Goal: Task Accomplishment & Management: Manage account settings

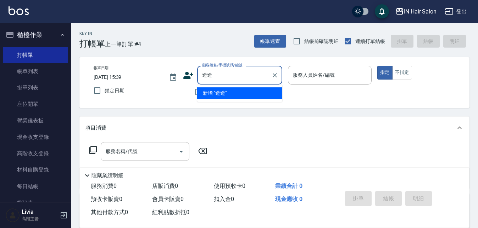
click at [212, 71] on input "造造" at bounding box center [234, 75] width 68 height 12
type input "造"
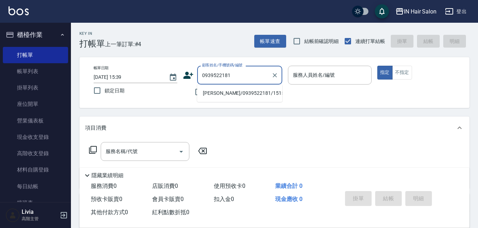
click at [214, 94] on li "[PERSON_NAME]/0939522181/151501" at bounding box center [239, 93] width 85 height 12
type input "張蓓蕾/0939522181/151501"
type input "7號設計師Erica-7"
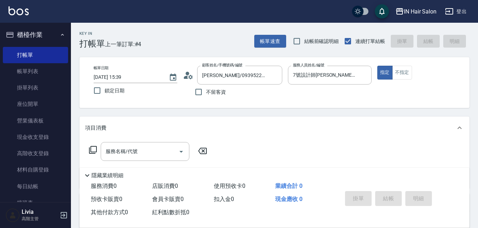
click at [94, 150] on icon at bounding box center [93, 149] width 9 height 9
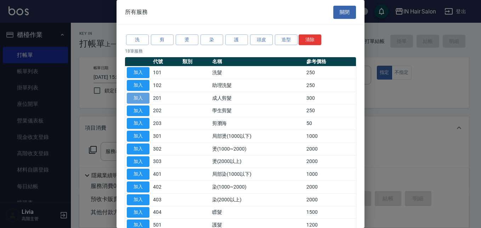
click at [143, 99] on button "加入" at bounding box center [138, 98] width 23 height 11
type input "成人剪髮(201)"
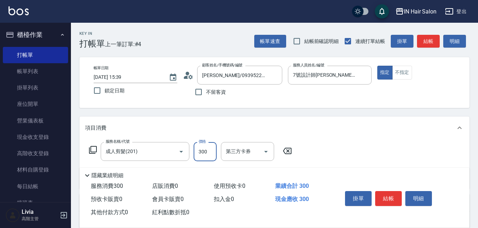
click at [208, 152] on input "300" at bounding box center [205, 151] width 23 height 19
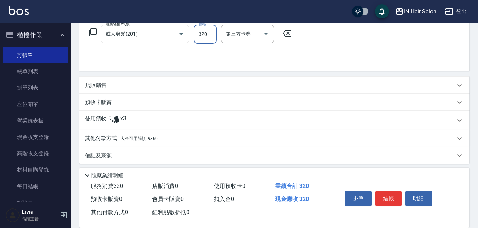
scroll to position [122, 0]
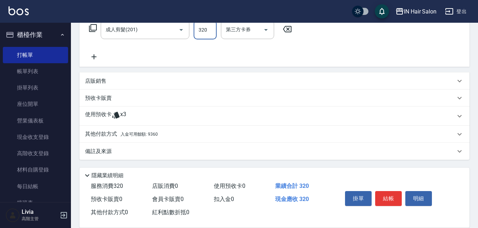
type input "320"
click at [108, 134] on p "其他付款方式 入金可用餘額: 9360" at bounding box center [121, 134] width 73 height 8
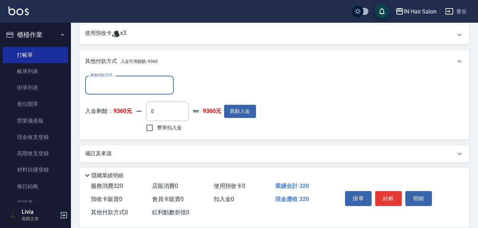
scroll to position [205, 0]
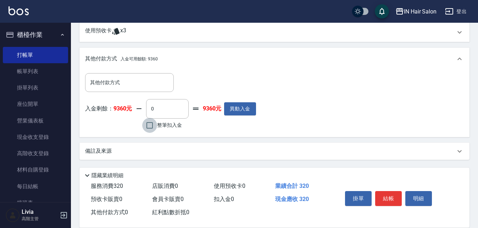
click at [148, 124] on input "整筆扣入金" at bounding box center [149, 125] width 15 height 15
checkbox input "true"
type input "320"
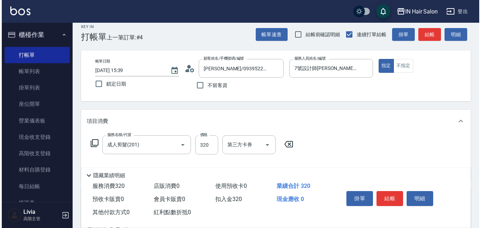
scroll to position [0, 0]
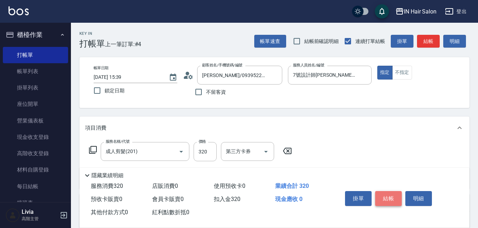
click at [390, 197] on button "結帳" at bounding box center [388, 198] width 27 height 15
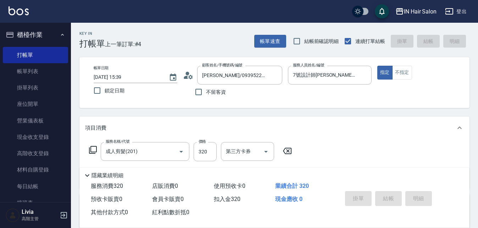
type input "2025/10/08 17:35"
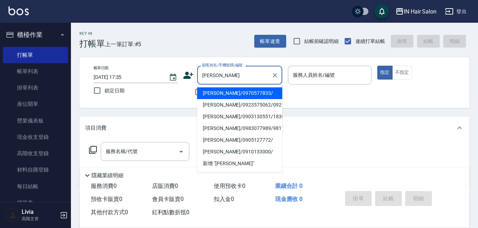
click at [217, 93] on li "林佳蓉/0970577833/" at bounding box center [239, 93] width 85 height 12
type input "林佳蓉/0970577833/"
type input "7號設計師Erica-7"
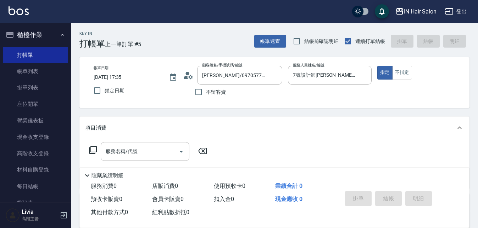
click at [94, 147] on icon at bounding box center [93, 149] width 9 height 9
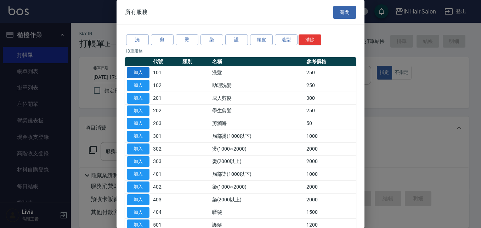
click at [143, 70] on button "加入" at bounding box center [138, 72] width 23 height 11
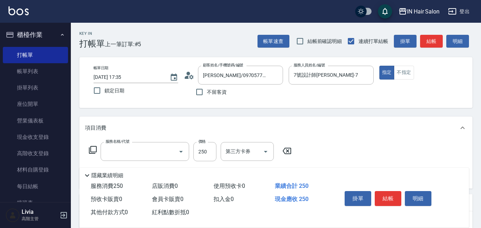
type input "洗髮(101)"
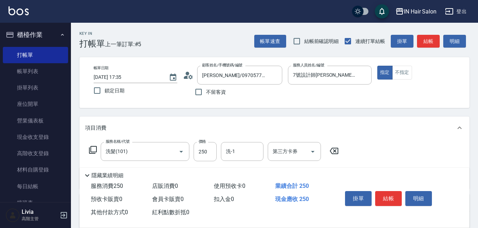
click at [94, 148] on icon at bounding box center [93, 149] width 9 height 9
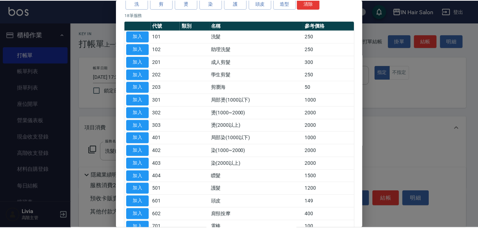
scroll to position [71, 0]
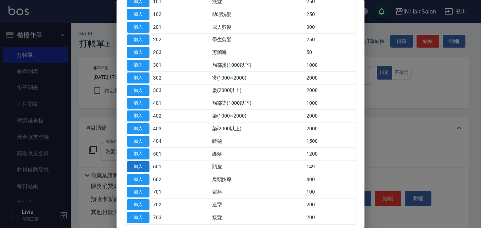
click at [136, 164] on button "加入" at bounding box center [138, 166] width 23 height 11
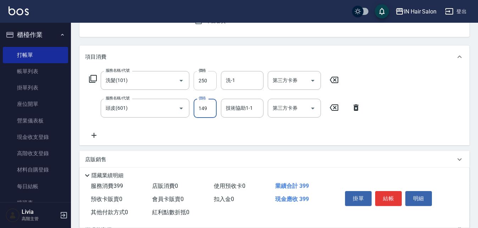
click at [214, 82] on input "250" at bounding box center [205, 80] width 23 height 19
type input "300"
drag, startPoint x: 180, startPoint y: 128, endPoint x: 187, endPoint y: 124, distance: 7.8
click at [183, 127] on div "服務名稱/代號 洗髮(101) 服務名稱/代號 價格 300 價格 洗-1 洗-1 第三方卡券 第三方卡券 服務名稱/代號 頭皮(601) 服務名稱/代號 價…" at bounding box center [225, 105] width 280 height 68
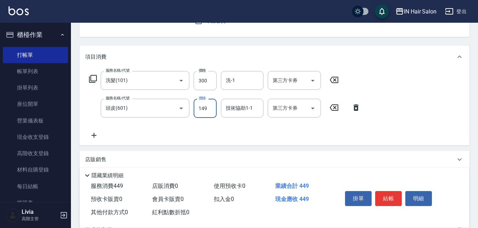
click at [205, 108] on input "149" at bounding box center [205, 108] width 23 height 19
type input "100"
drag, startPoint x: 152, startPoint y: 127, endPoint x: 156, endPoint y: 127, distance: 3.6
click at [156, 127] on div "服務名稱/代號 洗髮(101) 服務名稱/代號 價格 300 價格 洗-1 洗-1 第三方卡券 第三方卡券 服務名稱/代號 頭皮(601) 服務名稱/代號 價…" at bounding box center [225, 105] width 280 height 68
click at [388, 195] on button "結帳" at bounding box center [388, 198] width 27 height 15
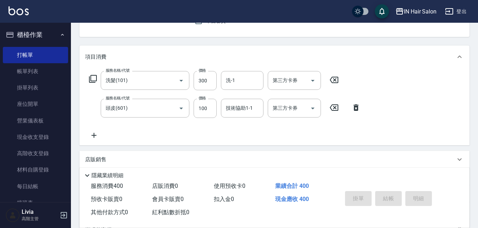
type input "2025/10/08 17:59"
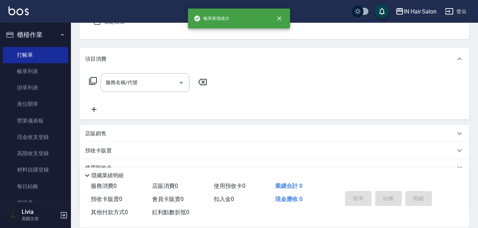
scroll to position [0, 0]
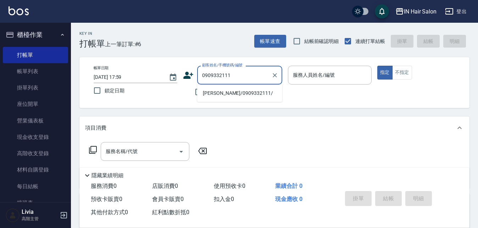
click at [215, 96] on li "李燕玲/0909332111/" at bounding box center [239, 93] width 85 height 12
type input "李燕玲/0909332111/"
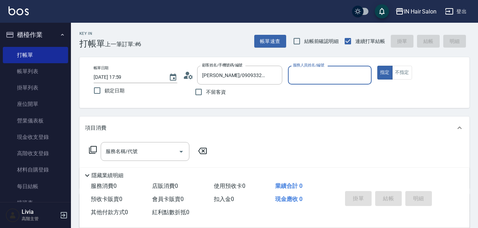
type input "7號設計師Erica-7"
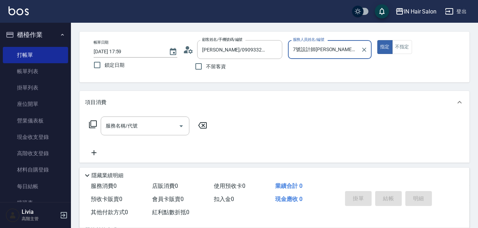
scroll to position [121, 0]
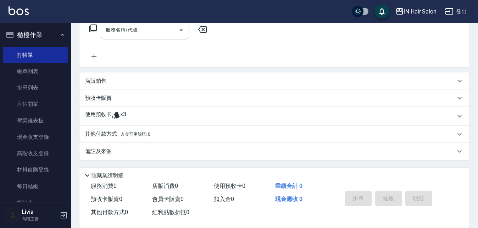
click at [105, 113] on p "使用預收卡" at bounding box center [98, 116] width 27 height 11
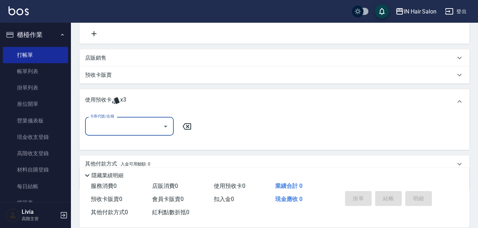
scroll to position [157, 0]
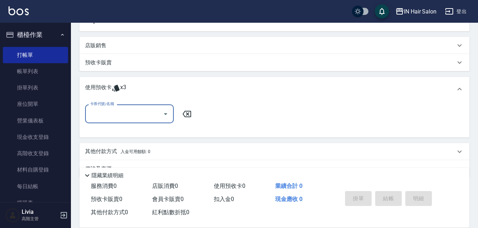
click at [106, 113] on input "卡券代號/名稱" at bounding box center [124, 113] width 72 height 12
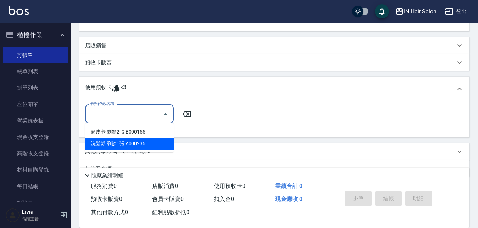
click at [136, 145] on div "洗髮券 剩餘1張 A000236" at bounding box center [129, 144] width 89 height 12
type input "洗髮券 A000236"
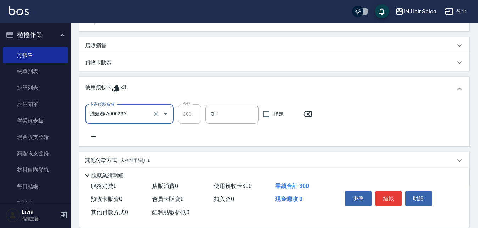
click at [97, 62] on p "預收卡販賣" at bounding box center [98, 62] width 27 height 7
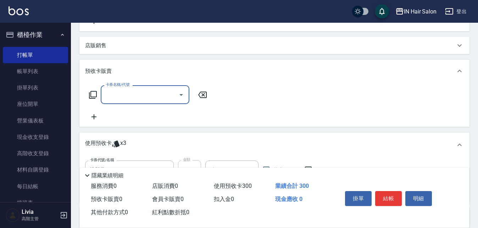
scroll to position [0, 0]
click at [125, 97] on input "卡券名稱/代號" at bounding box center [140, 94] width 72 height 12
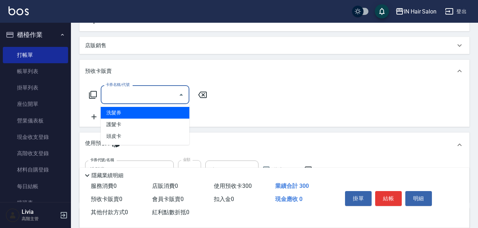
click at [117, 113] on span "洗髮券" at bounding box center [145, 113] width 89 height 12
type input "洗髮券(102)"
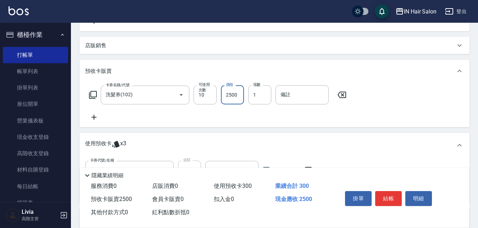
click at [229, 95] on input "2500" at bounding box center [232, 94] width 23 height 19
type input "3000"
click at [202, 116] on div "卡券名稱/代號 洗髮券(102) 卡券名稱/代號 可使用次數 10 可使用次數 價格 3000 價格 張數 1 張數 備註 備註" at bounding box center [274, 103] width 379 height 36
click at [292, 98] on input "備註" at bounding box center [301, 94] width 53 height 19
type input "A000242"
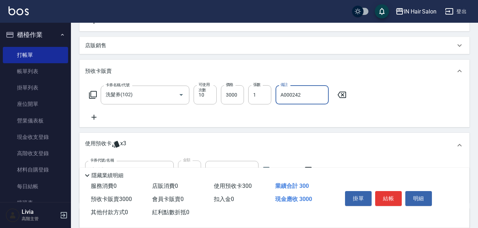
click at [266, 117] on div "卡券名稱/代號 洗髮券(102) 卡券名稱/代號 可使用次數 10 可使用次數 價格 3000 價格 張數 1 張數 備註 A000242 備註" at bounding box center [274, 103] width 379 height 36
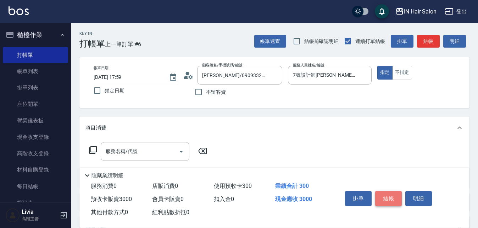
click at [394, 194] on button "結帳" at bounding box center [388, 198] width 27 height 15
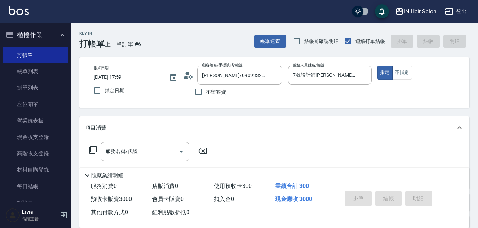
type input "2025/10/08 18:01"
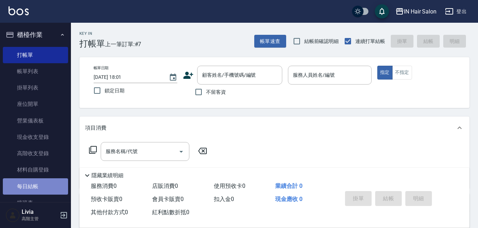
click at [40, 184] on link "每日結帳" at bounding box center [35, 186] width 65 height 16
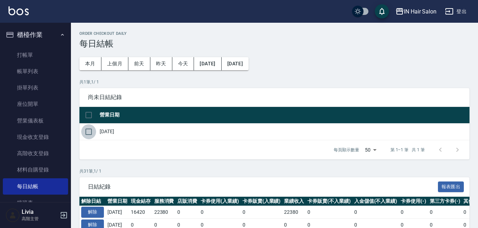
click at [88, 133] on input "checkbox" at bounding box center [88, 131] width 15 height 15
checkbox input "true"
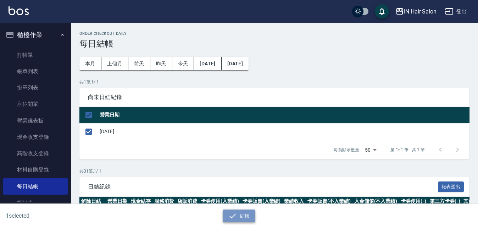
click at [236, 216] on icon "button" at bounding box center [232, 215] width 9 height 9
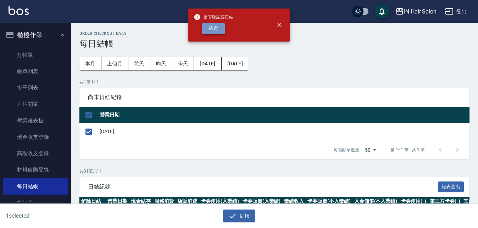
click at [217, 27] on button "確定" at bounding box center [213, 28] width 23 height 11
checkbox input "false"
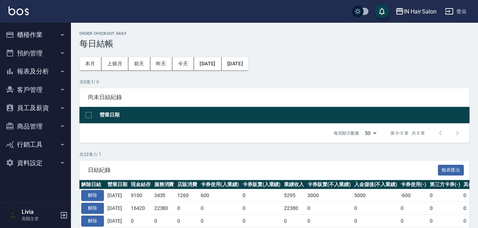
drag, startPoint x: 36, startPoint y: 33, endPoint x: 36, endPoint y: 38, distance: 4.6
click at [36, 34] on button "櫃檯作業" at bounding box center [35, 35] width 65 height 18
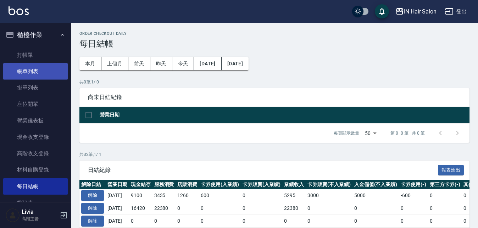
click at [39, 70] on link "帳單列表" at bounding box center [35, 71] width 65 height 16
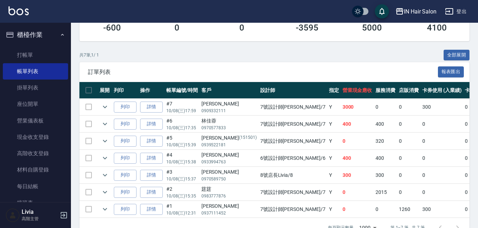
scroll to position [160, 0]
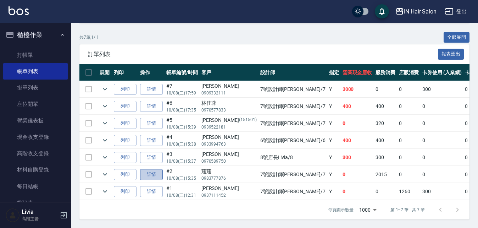
click at [154, 169] on link "詳情" at bounding box center [151, 174] width 23 height 11
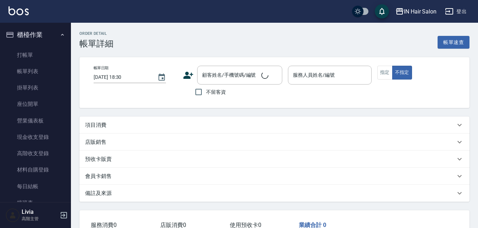
type input "2025/10/08 15:35"
type input "7號設計師Erica-7"
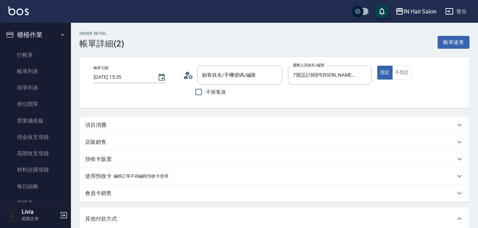
type input "莛莛/0983777876/"
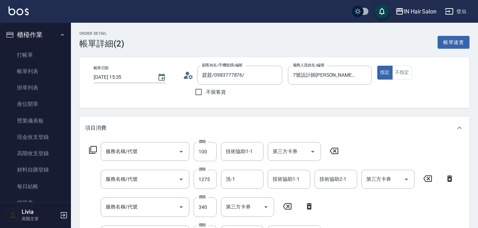
type input "頭皮(601)"
type input "染(1000~2000)(402)"
type input "成人剪髮(201)"
type input "洗髮(101)"
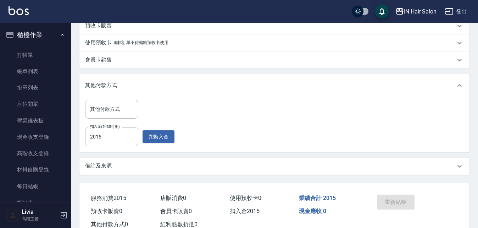
scroll to position [284, 0]
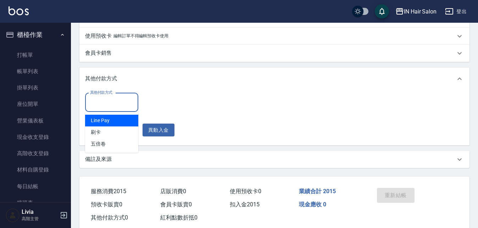
click at [105, 104] on input "其他付款方式" at bounding box center [111, 102] width 47 height 12
click at [106, 119] on span "Line Pay" at bounding box center [111, 121] width 53 height 12
type input "Line Pay"
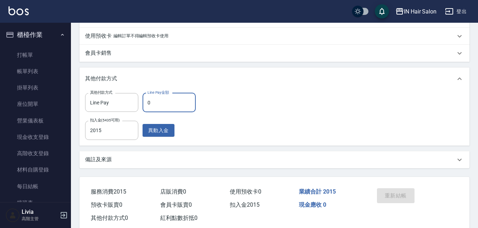
drag, startPoint x: 146, startPoint y: 101, endPoint x: 155, endPoint y: 104, distance: 9.2
click at [154, 104] on input "0" at bounding box center [169, 102] width 53 height 19
type input "0"
click at [219, 110] on div "其他付款方式 Line Pay 其他付款方式 Line Pay金額 0 Line Pay金額 扣入金(5435可用) 2015 扣入金(5435可用) 異動入金" at bounding box center [274, 116] width 379 height 47
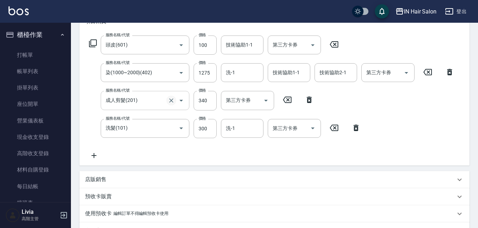
scroll to position [88, 0]
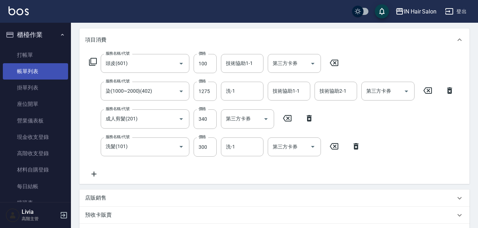
click at [32, 70] on link "帳單列表" at bounding box center [35, 71] width 65 height 16
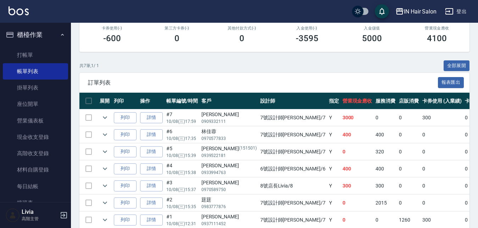
scroll to position [160, 0]
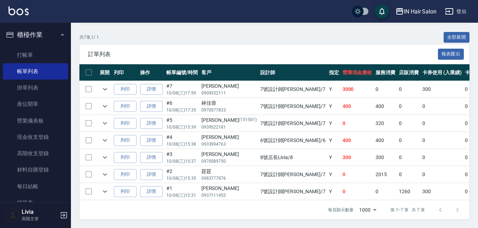
click at [87, 169] on td at bounding box center [88, 174] width 18 height 17
click at [88, 169] on td at bounding box center [88, 174] width 18 height 17
click at [150, 170] on link "詳情" at bounding box center [151, 174] width 23 height 11
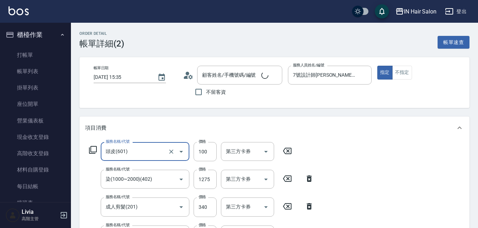
type input "莛莛/0983777876/"
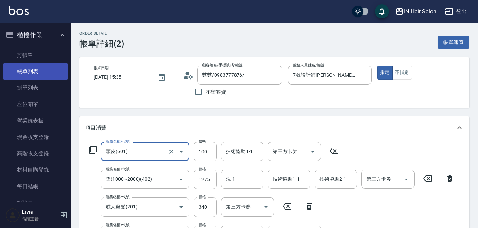
click at [29, 71] on link "帳單列表" at bounding box center [35, 71] width 65 height 16
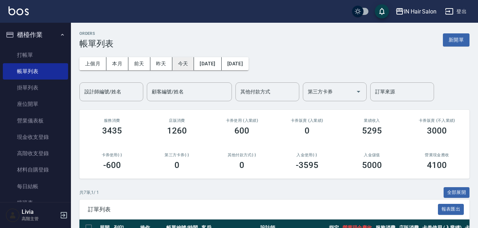
click at [184, 63] on button "今天" at bounding box center [183, 63] width 22 height 13
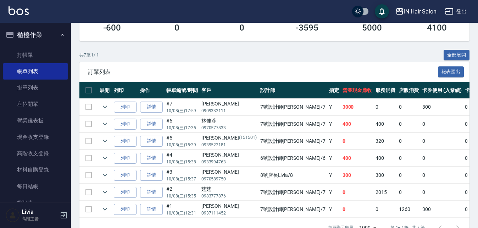
scroll to position [142, 0]
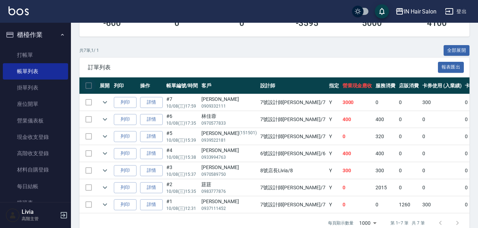
click at [89, 85] on input "checkbox" at bounding box center [88, 85] width 15 height 15
checkbox input "false"
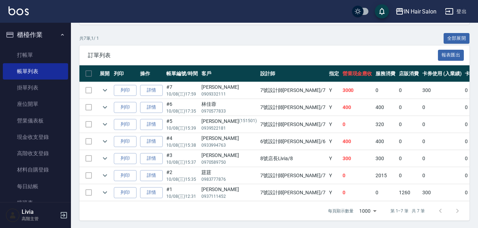
scroll to position [160, 0]
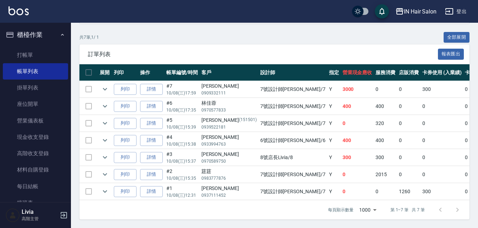
click at [88, 169] on td at bounding box center [88, 174] width 18 height 17
click at [106, 170] on icon "expand row" at bounding box center [105, 174] width 9 height 9
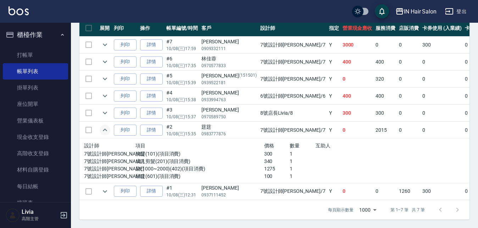
scroll to position [205, 0]
click at [105, 128] on icon "expand row" at bounding box center [105, 129] width 4 height 2
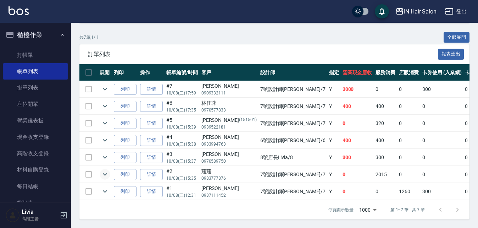
scroll to position [160, 0]
click at [85, 167] on td at bounding box center [88, 174] width 18 height 17
click at [86, 168] on td at bounding box center [88, 174] width 18 height 17
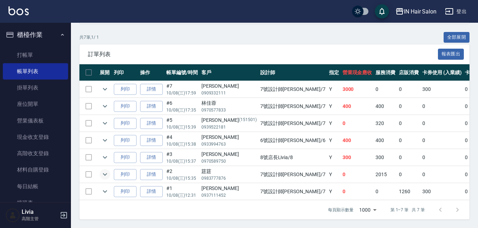
drag, startPoint x: 86, startPoint y: 168, endPoint x: 97, endPoint y: 167, distance: 11.0
click at [97, 167] on td at bounding box center [88, 174] width 18 height 17
click at [86, 167] on td at bounding box center [88, 174] width 18 height 17
click at [37, 69] on link "帳單列表" at bounding box center [35, 71] width 65 height 16
click at [89, 168] on td at bounding box center [88, 174] width 18 height 17
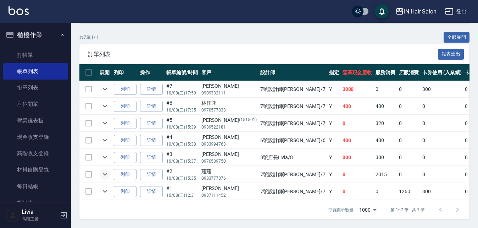
click at [89, 100] on td at bounding box center [88, 106] width 18 height 17
click at [88, 84] on td at bounding box center [88, 89] width 18 height 17
click at [89, 167] on td at bounding box center [88, 174] width 18 height 17
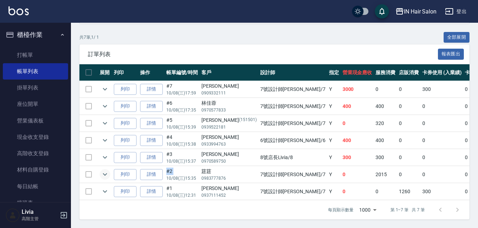
click at [89, 167] on td at bounding box center [88, 174] width 18 height 17
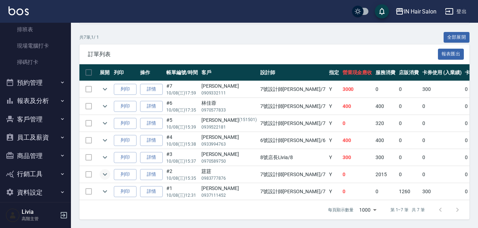
scroll to position [177, 0]
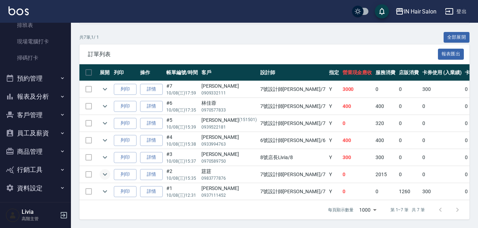
click at [38, 112] on button "客戶管理" at bounding box center [35, 115] width 65 height 18
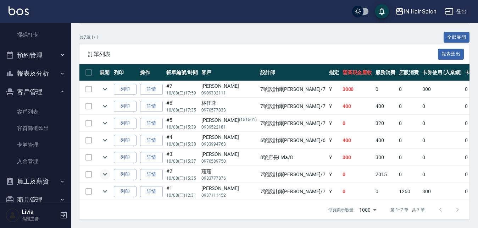
scroll to position [213, 0]
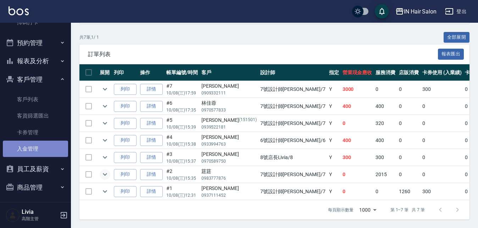
click at [35, 147] on link "入金管理" at bounding box center [35, 148] width 65 height 16
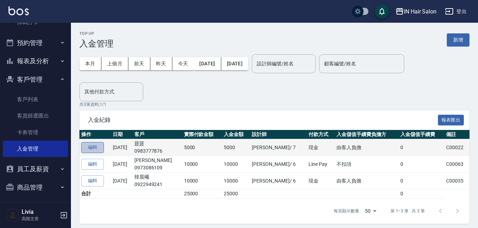
click at [96, 146] on button "編輯" at bounding box center [92, 147] width 23 height 11
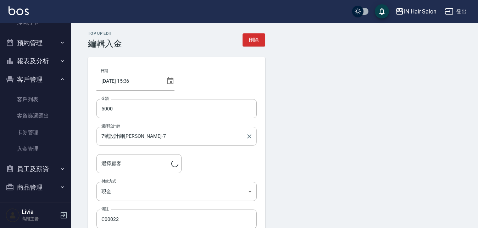
type input "莛莛/0983777876/"
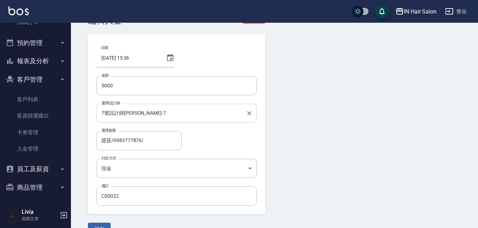
scroll to position [35, 0]
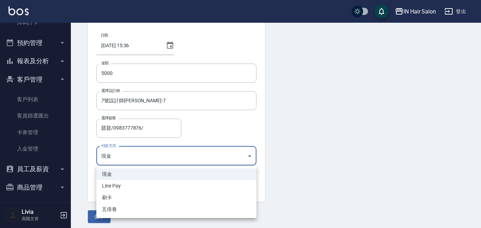
click at [130, 153] on body "IN Hair Salon 登出 櫃檯作業 打帳單 帳單列表 掛單列表 座位開單 營業儀表板 現金收支登錄 高階收支登錄 材料自購登錄 每日結帳 排班表 現場…" at bounding box center [240, 98] width 481 height 267
click at [113, 186] on li "Line Pay" at bounding box center [176, 186] width 160 height 12
type input "Line Pay"
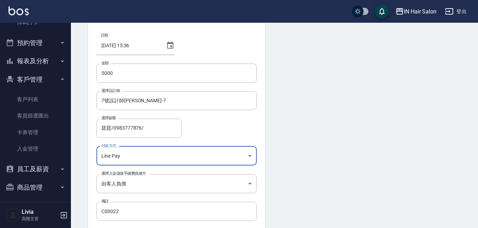
scroll to position [67, 0]
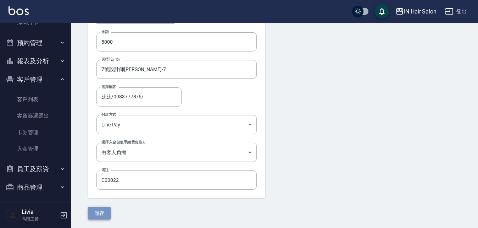
click at [98, 213] on button "儲存" at bounding box center [99, 212] width 23 height 13
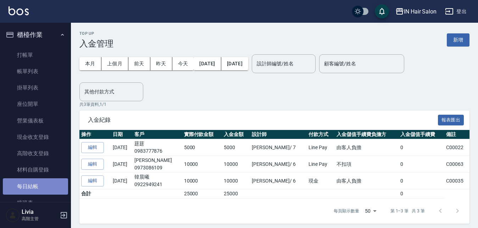
click at [38, 185] on link "每日結帳" at bounding box center [35, 186] width 65 height 16
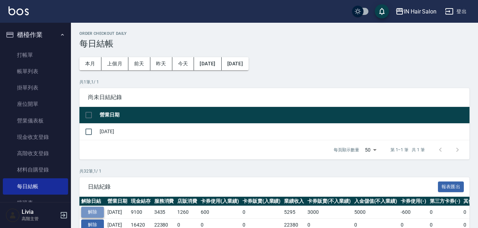
click at [99, 211] on button "解除" at bounding box center [92, 211] width 23 height 11
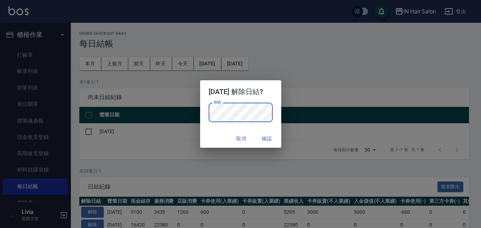
click at [274, 137] on button "確認" at bounding box center [267, 138] width 23 height 13
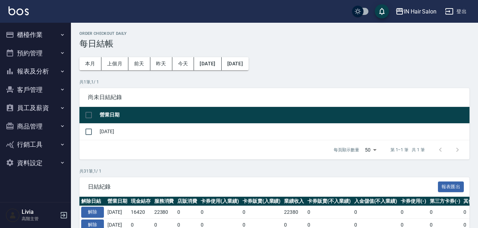
click at [29, 36] on button "櫃檯作業" at bounding box center [35, 35] width 65 height 18
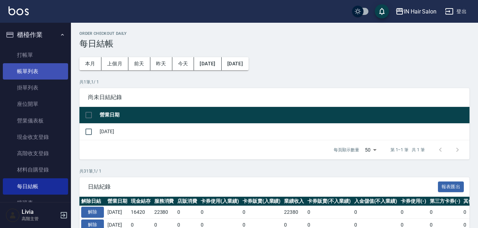
click at [37, 69] on link "帳單列表" at bounding box center [35, 71] width 65 height 16
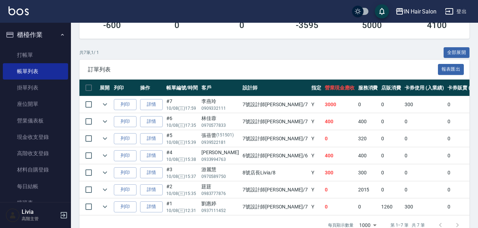
scroll to position [160, 0]
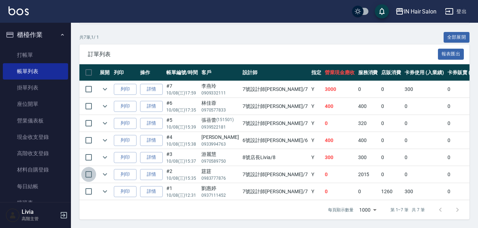
click at [90, 169] on input "checkbox" at bounding box center [88, 174] width 15 height 15
checkbox input "true"
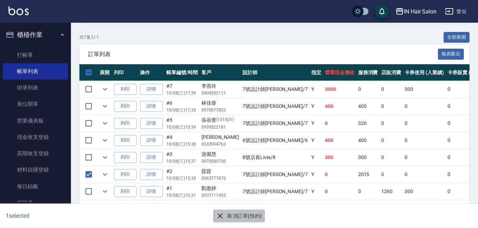
click at [233, 215] on button "取消訂單(預約)" at bounding box center [238, 215] width 51 height 13
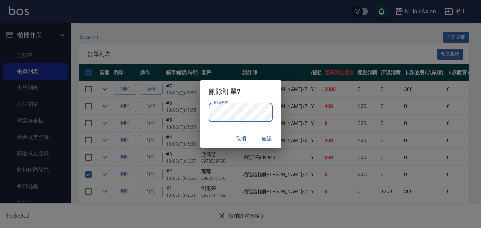
click at [242, 137] on button "取消" at bounding box center [241, 138] width 23 height 13
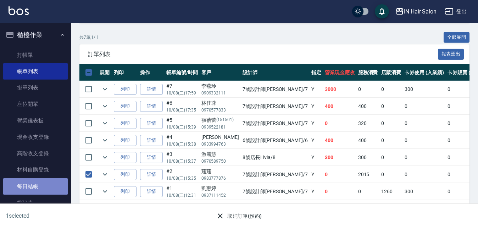
click at [36, 183] on link "每日結帳" at bounding box center [35, 186] width 65 height 16
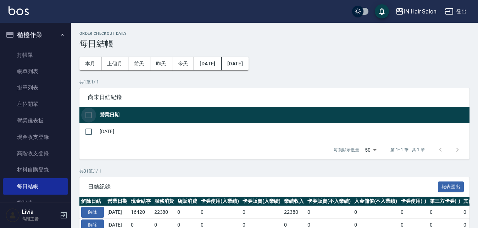
drag, startPoint x: 89, startPoint y: 115, endPoint x: 123, endPoint y: 150, distance: 48.9
click at [89, 115] on input "checkbox" at bounding box center [88, 114] width 15 height 15
checkbox input "true"
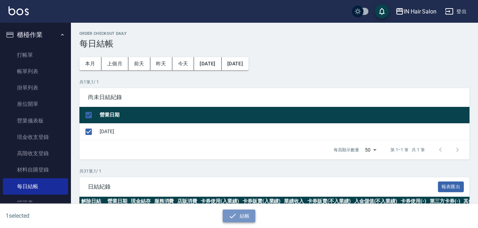
click at [242, 214] on button "結帳" at bounding box center [239, 215] width 33 height 13
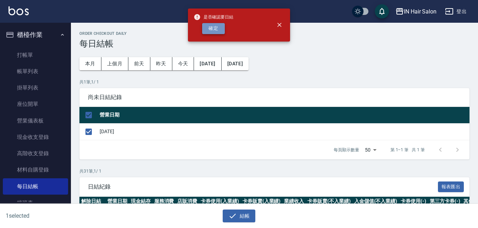
click at [218, 29] on button "確定" at bounding box center [213, 28] width 23 height 11
checkbox input "false"
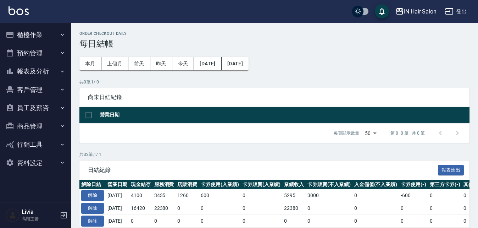
click at [35, 34] on button "櫃檯作業" at bounding box center [35, 35] width 65 height 18
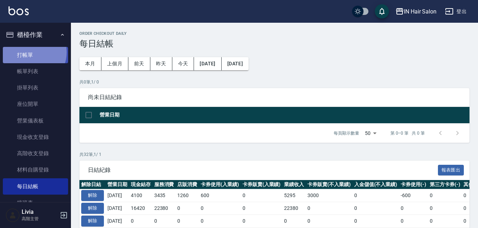
click at [30, 52] on link "打帳單" at bounding box center [35, 55] width 65 height 16
